Goal: Transaction & Acquisition: Purchase product/service

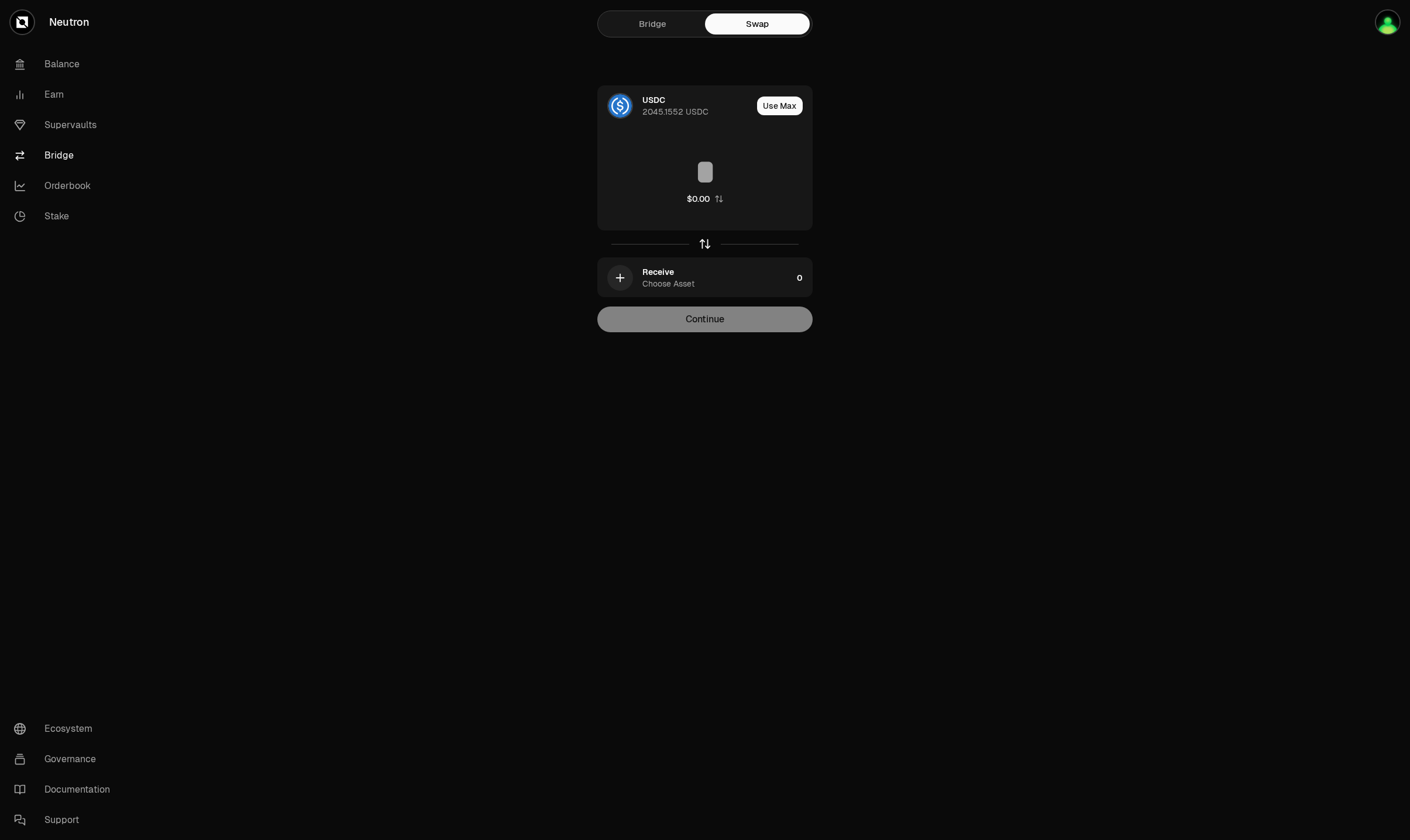
click at [702, 244] on icon "button" at bounding box center [705, 242] width 8 height 3
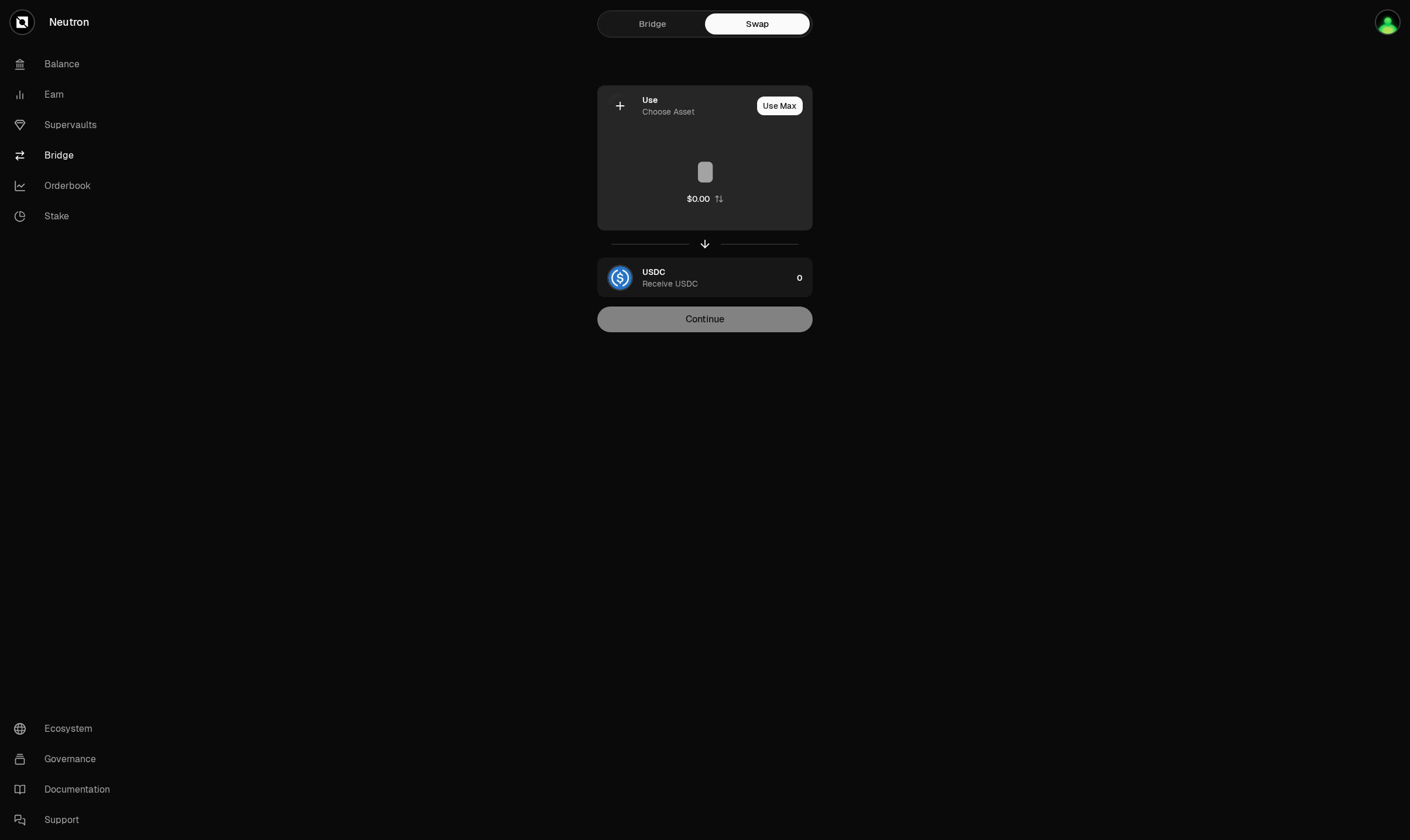
click at [670, 95] on div "Use Choose Asset" at bounding box center [697, 106] width 110 height 24
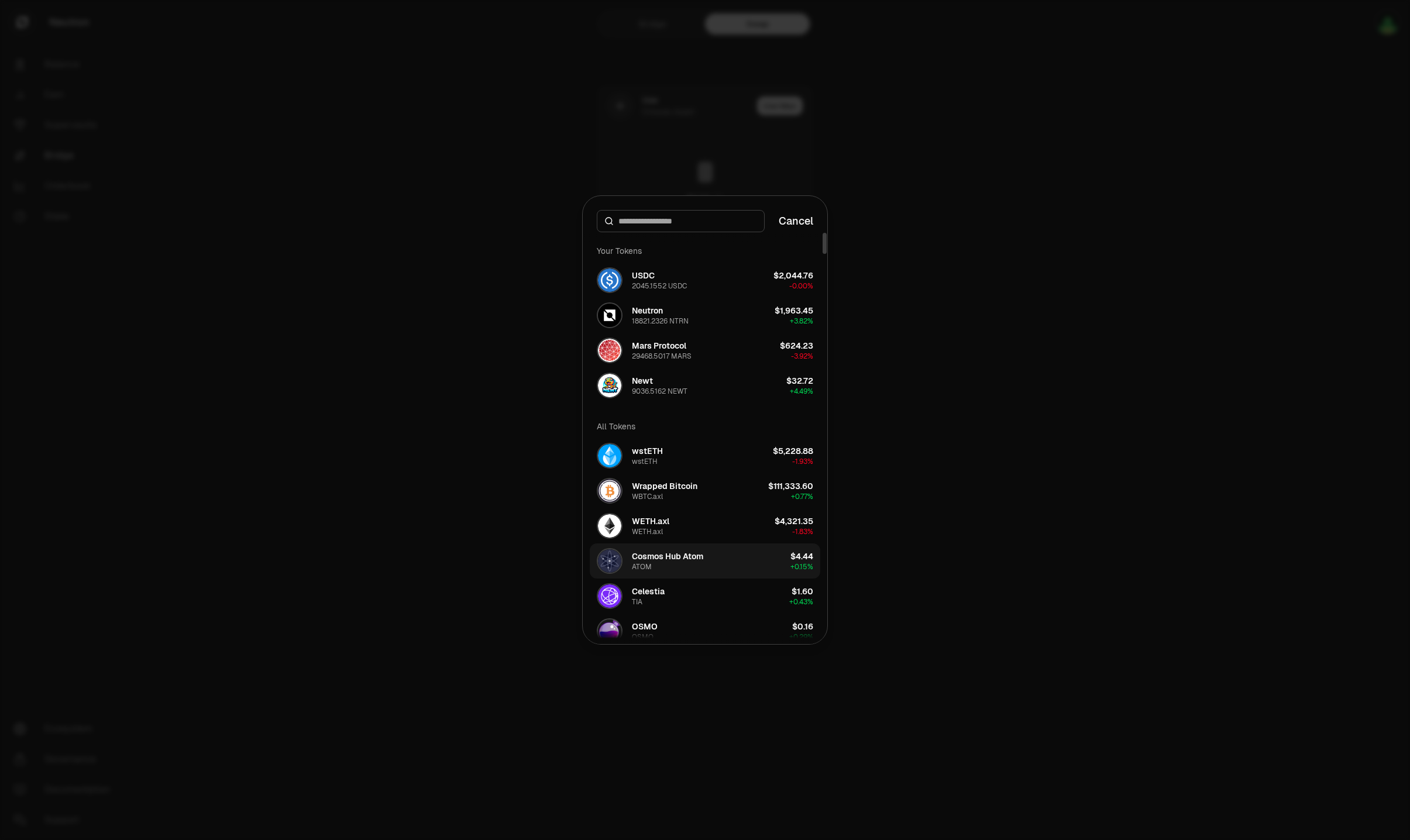
click at [691, 568] on div "Cosmos Hub Atom ATOM" at bounding box center [667, 560] width 72 height 21
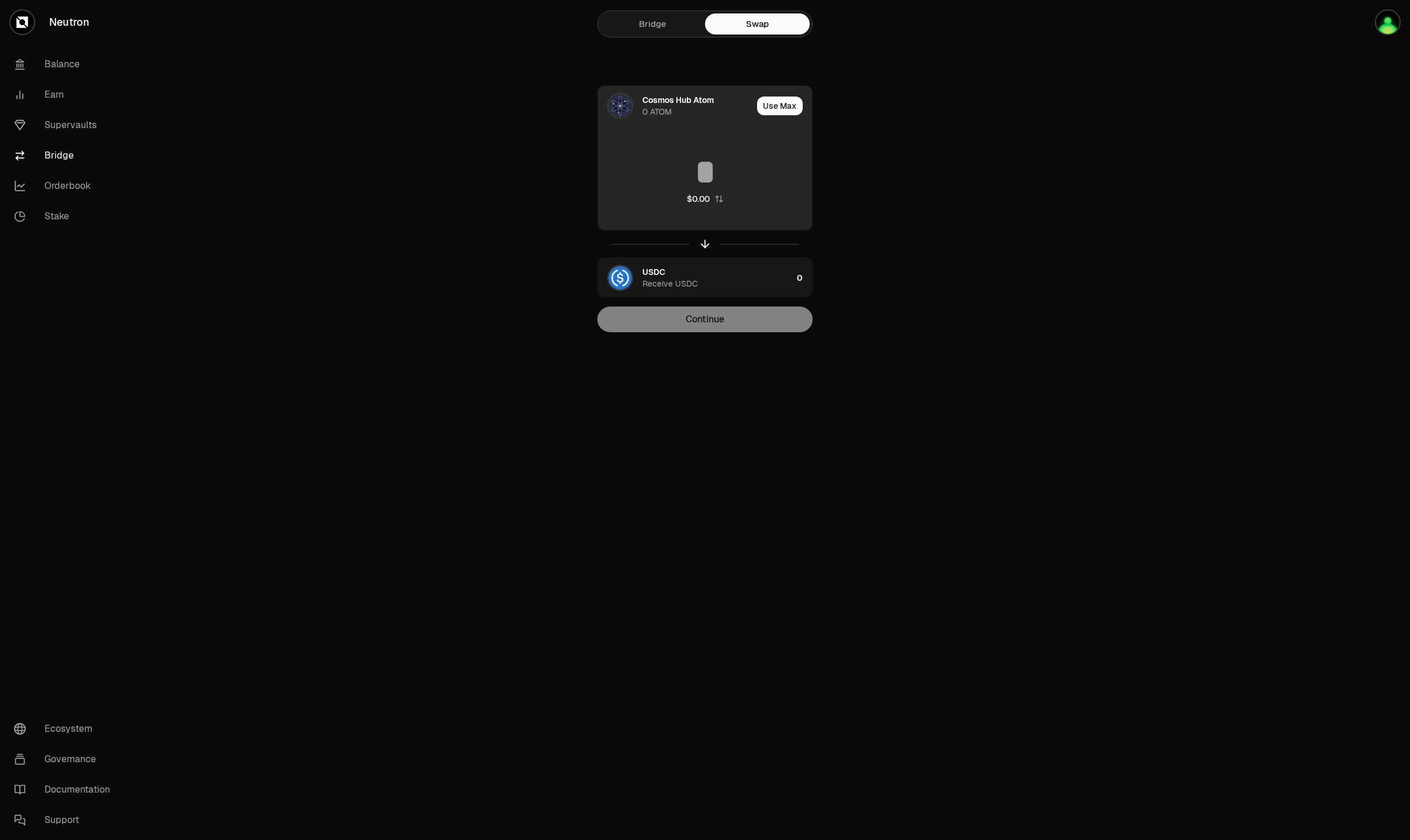
click at [708, 171] on input at bounding box center [705, 172] width 215 height 35
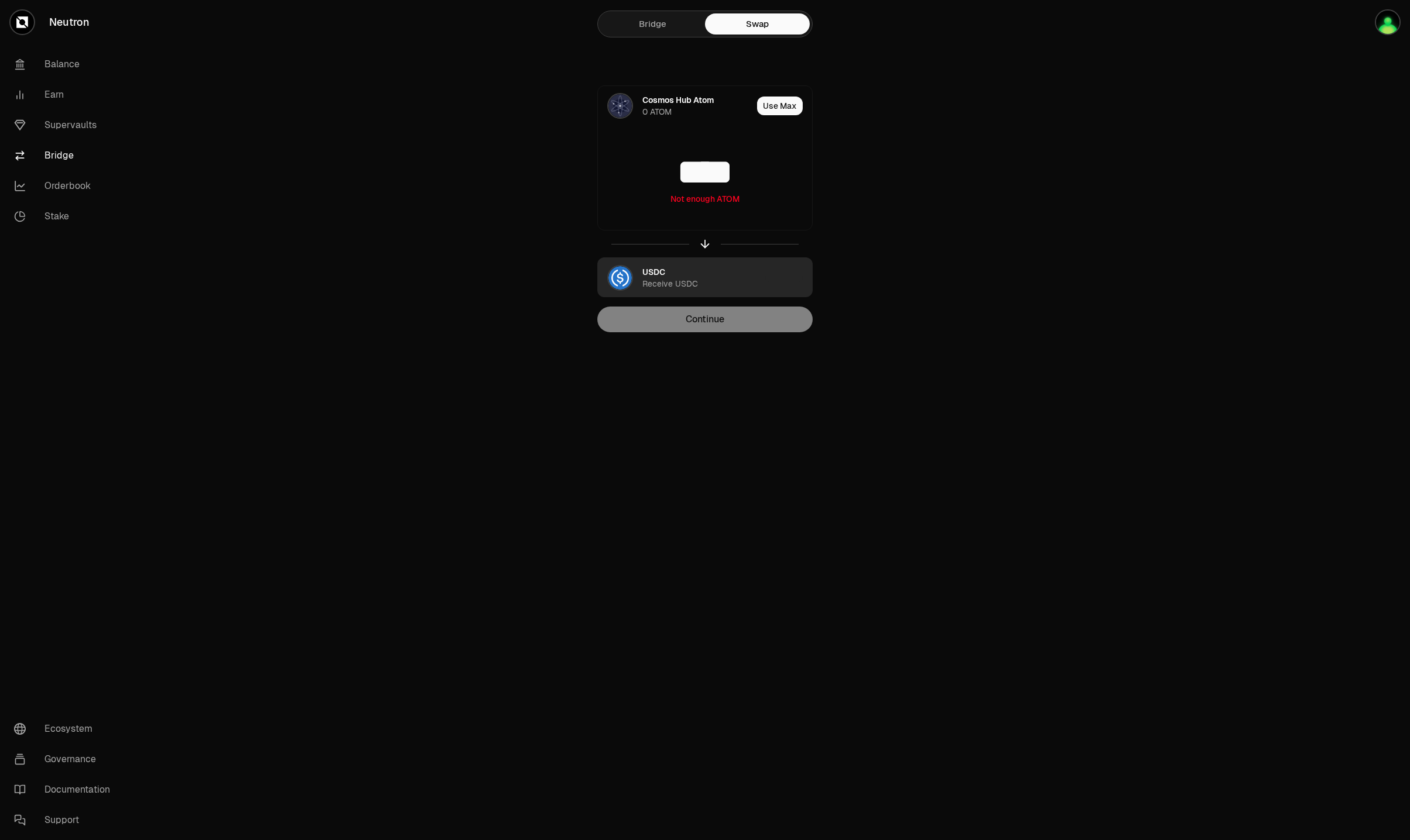
type input "****"
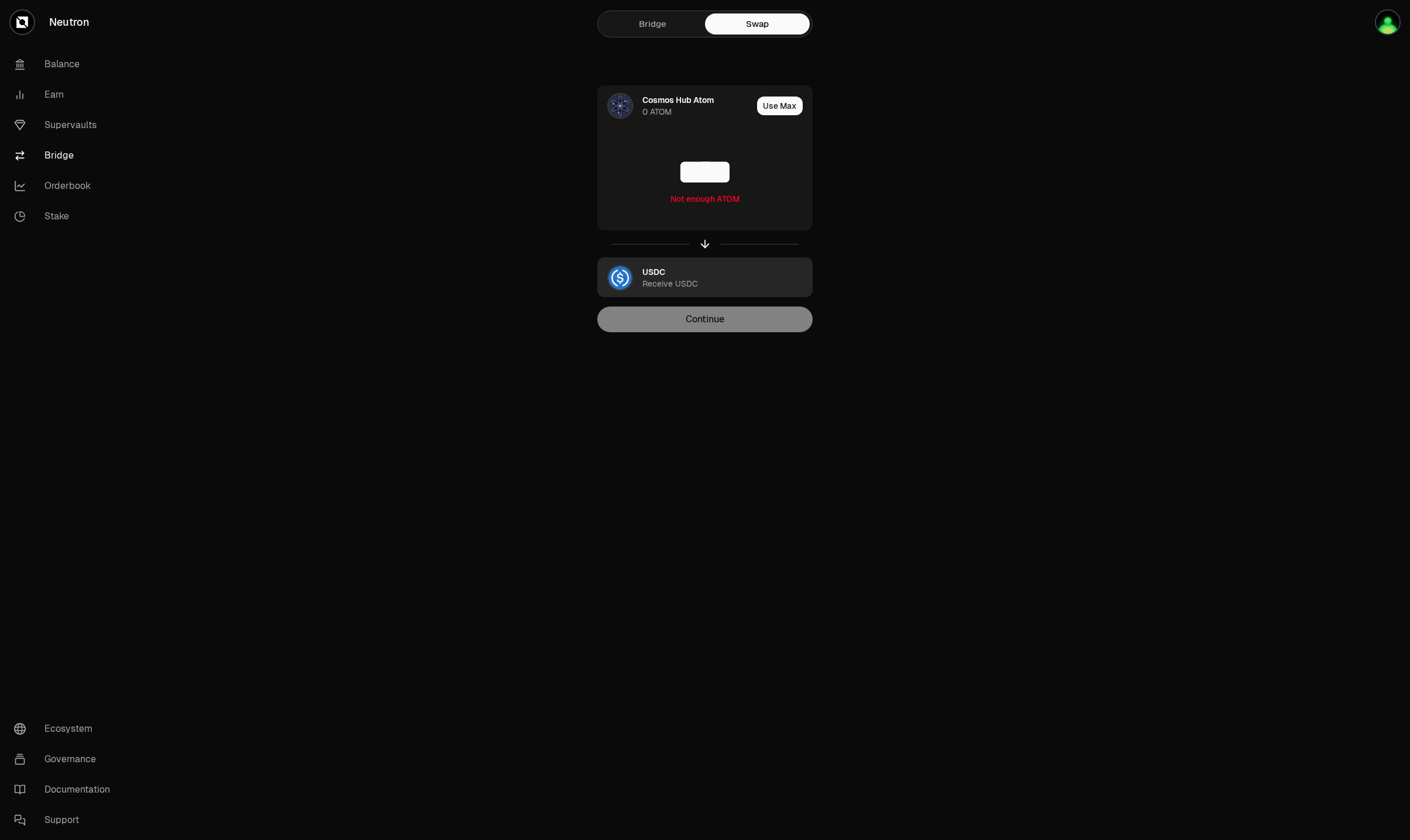
click at [758, 293] on div "USDC Receive USDC" at bounding box center [679, 277] width 162 height 40
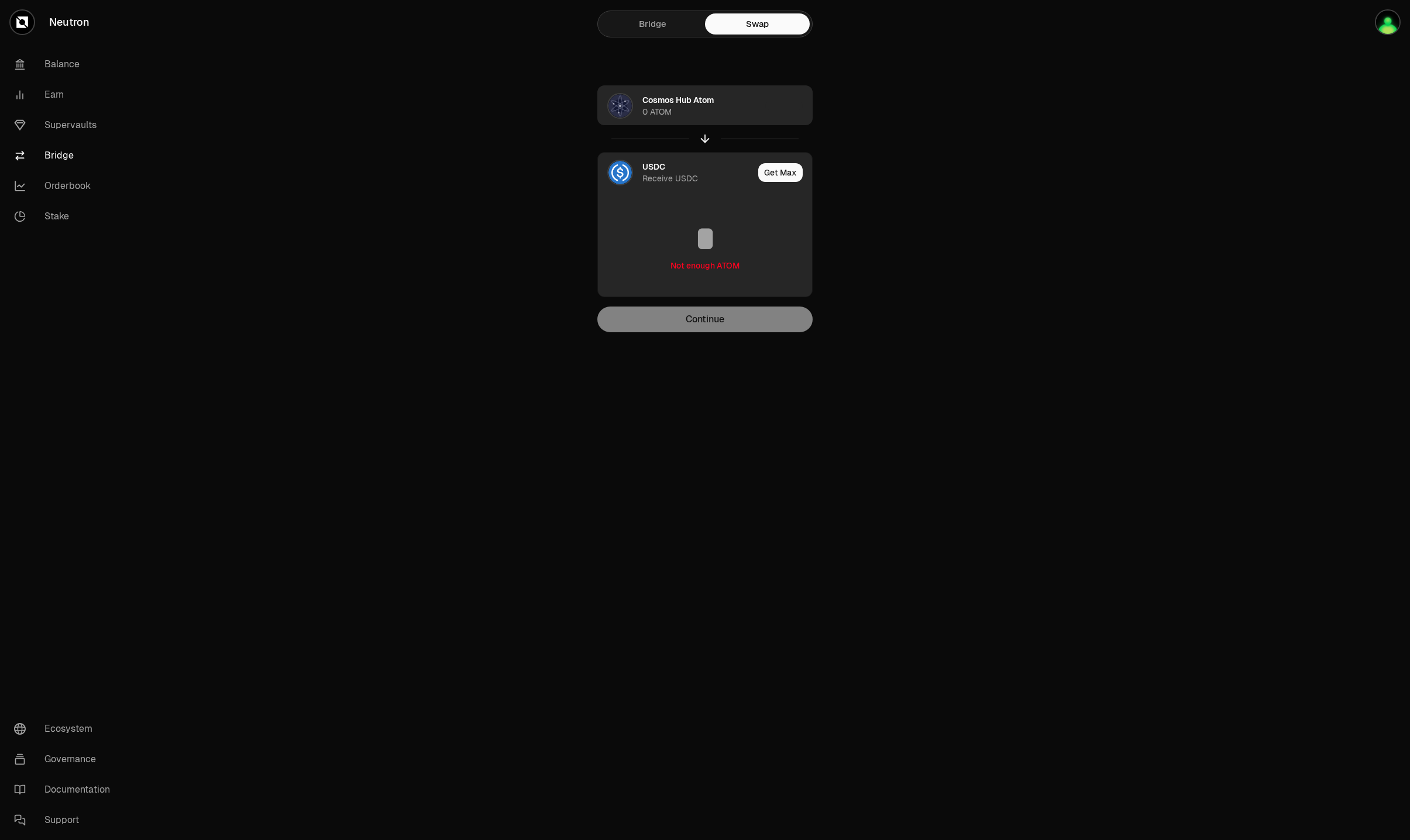
click at [725, 114] on div "Cosmos Hub Atom 0 ATOM" at bounding box center [702, 106] width 118 height 24
